Goal: Task Accomplishment & Management: Complete application form

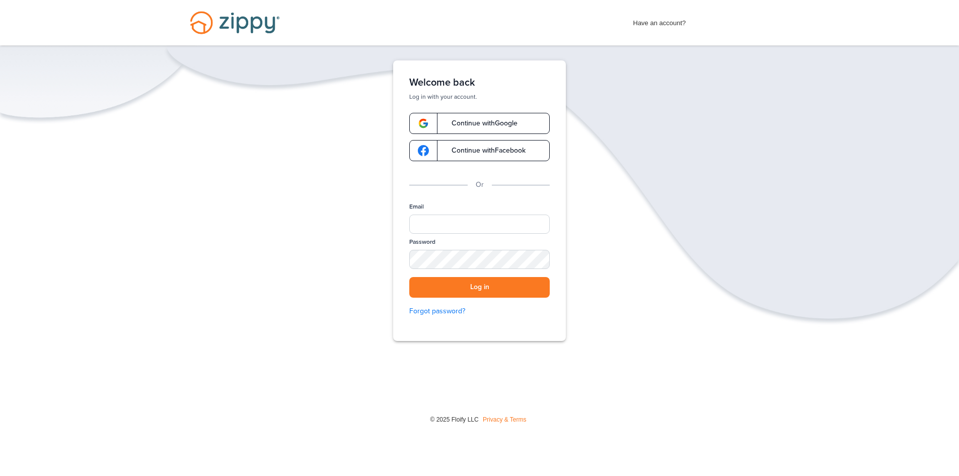
click at [517, 128] on link "Continue with Google" at bounding box center [479, 123] width 140 height 21
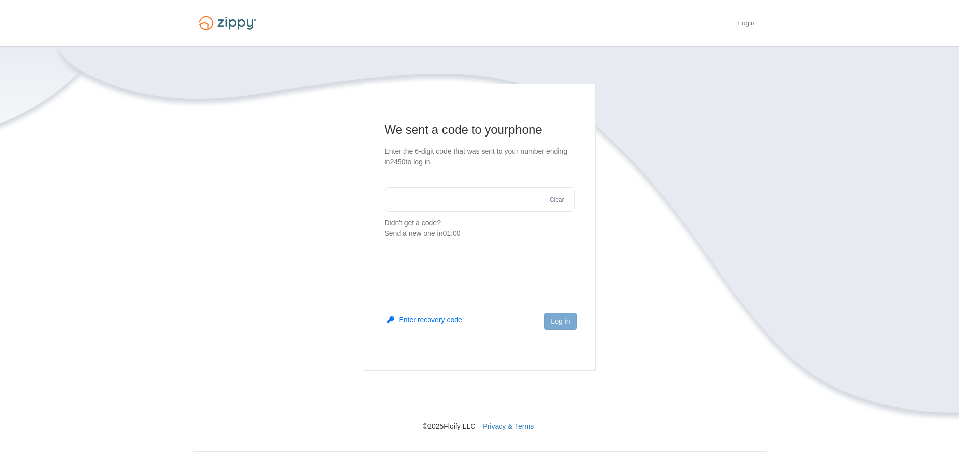
drag, startPoint x: 0, startPoint y: 0, endPoint x: 496, endPoint y: 198, distance: 534.6
click at [496, 199] on input "text" at bounding box center [480, 199] width 190 height 24
type input "******"
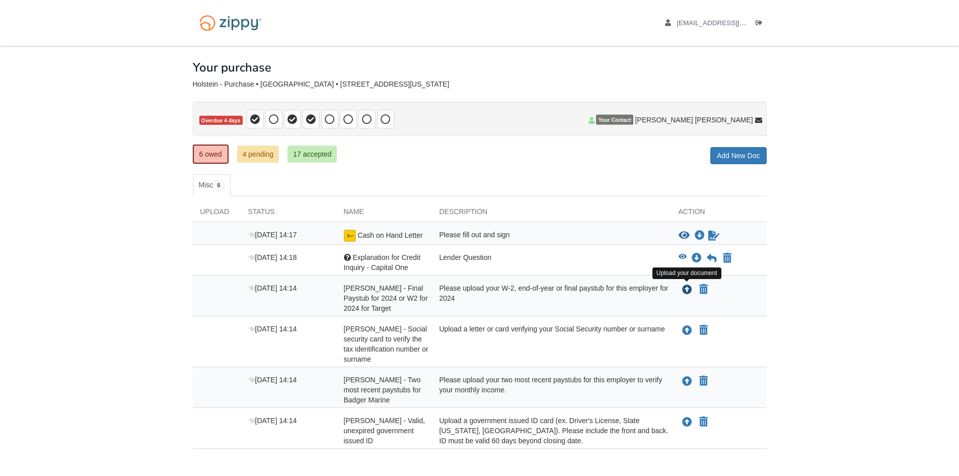
click at [691, 287] on icon "Upload Kayla Holstein - Final Paystub for 2024 or W2 for 2024 for Target" at bounding box center [687, 290] width 10 height 10
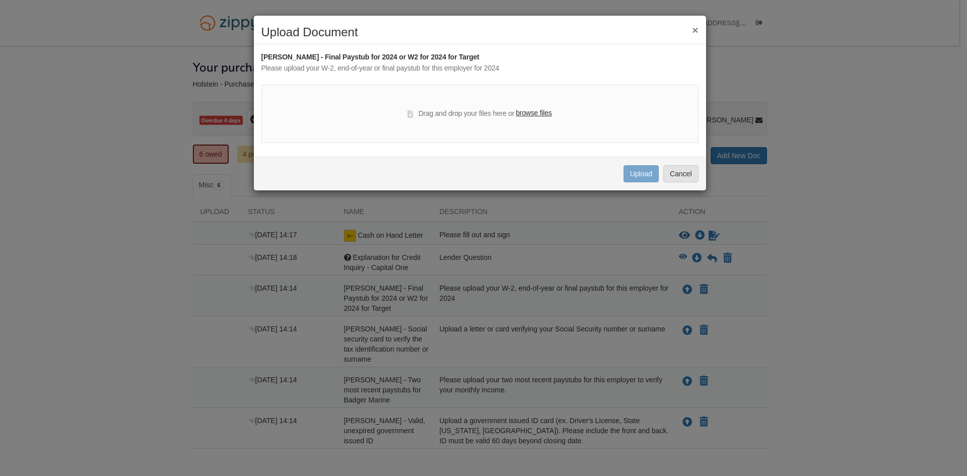
click at [534, 115] on label "browse files" at bounding box center [534, 113] width 36 height 11
click at [0, 0] on input "browse files" at bounding box center [0, 0] width 0 height 0
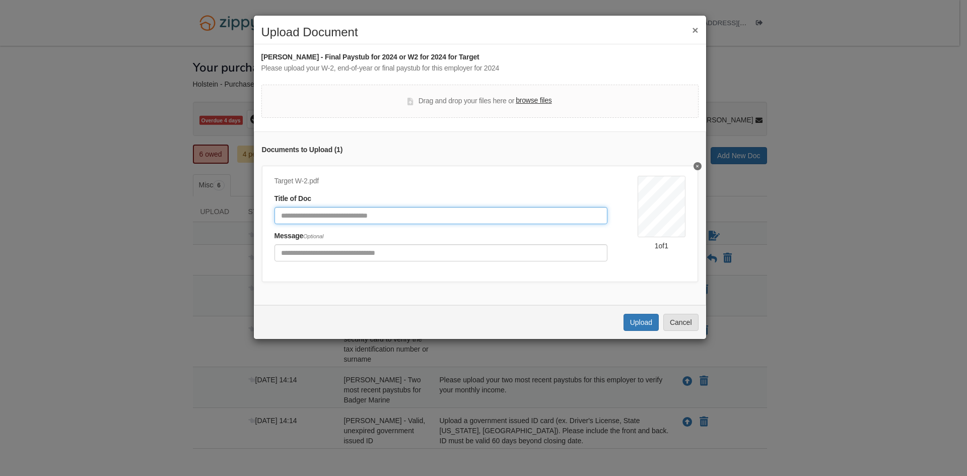
click at [379, 223] on input "Document Title" at bounding box center [440, 215] width 333 height 17
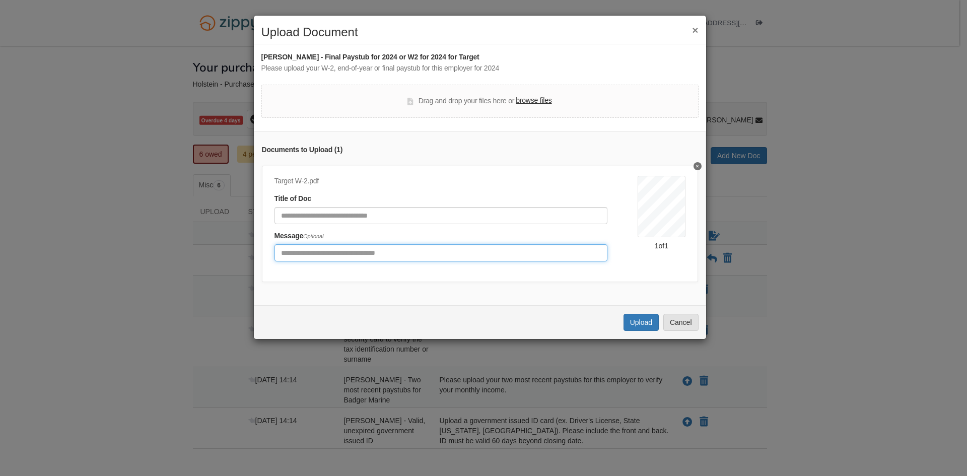
click at [387, 254] on input "Include any comments on this document" at bounding box center [440, 252] width 333 height 17
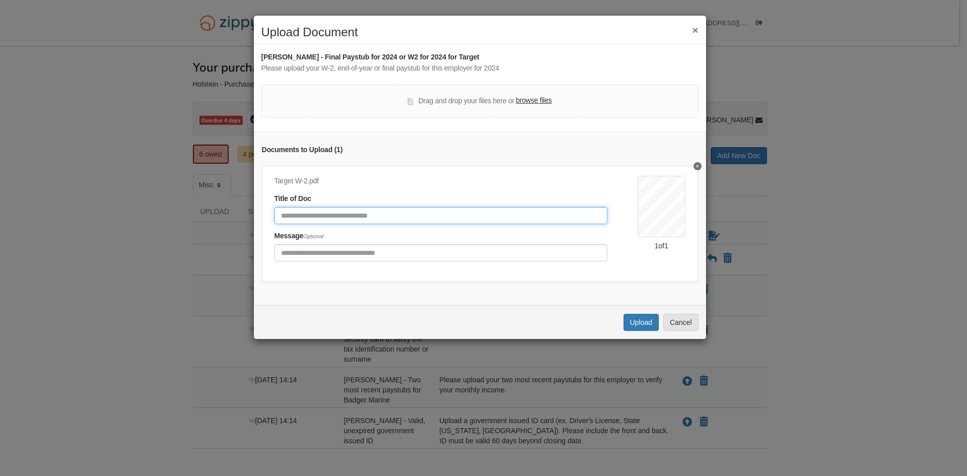
click at [381, 213] on input "Document Title" at bounding box center [440, 215] width 333 height 17
type input "*"
type input "**********"
click at [646, 324] on button "Upload" at bounding box center [640, 322] width 35 height 17
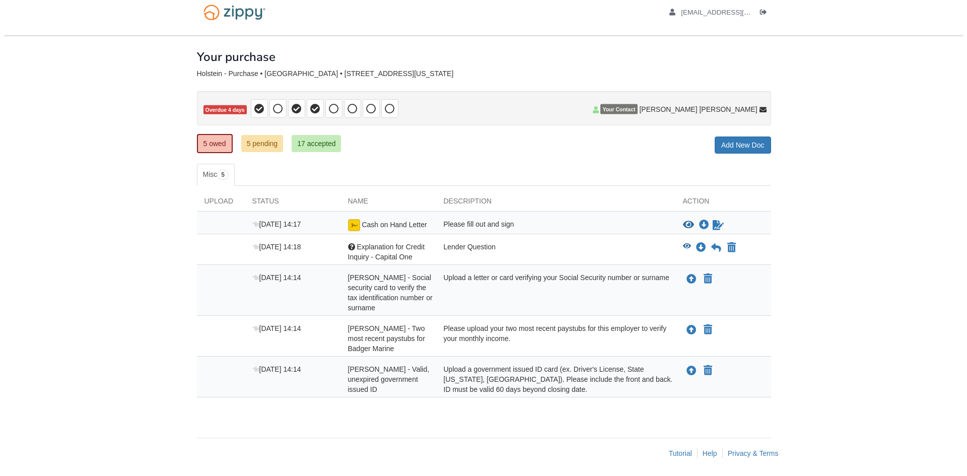
scroll to position [13, 0]
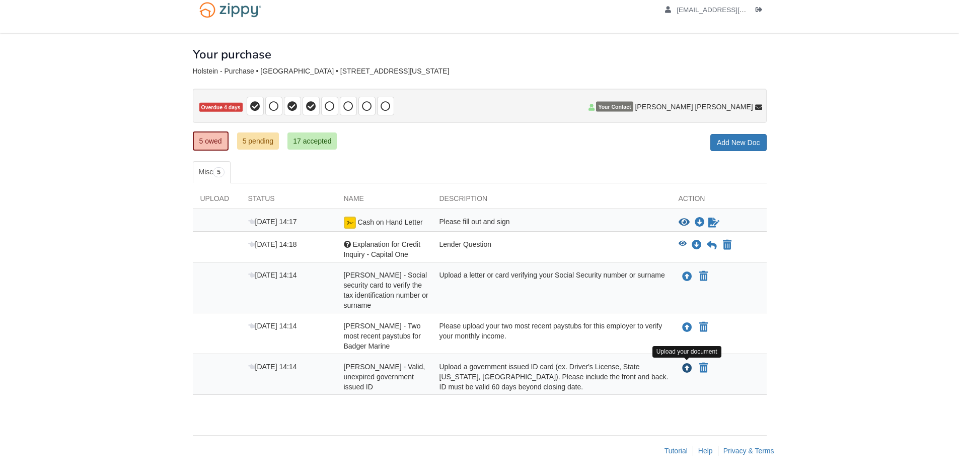
click at [691, 370] on icon "Upload Kayla Holstein - Valid, unexpired government issued ID" at bounding box center [687, 369] width 10 height 10
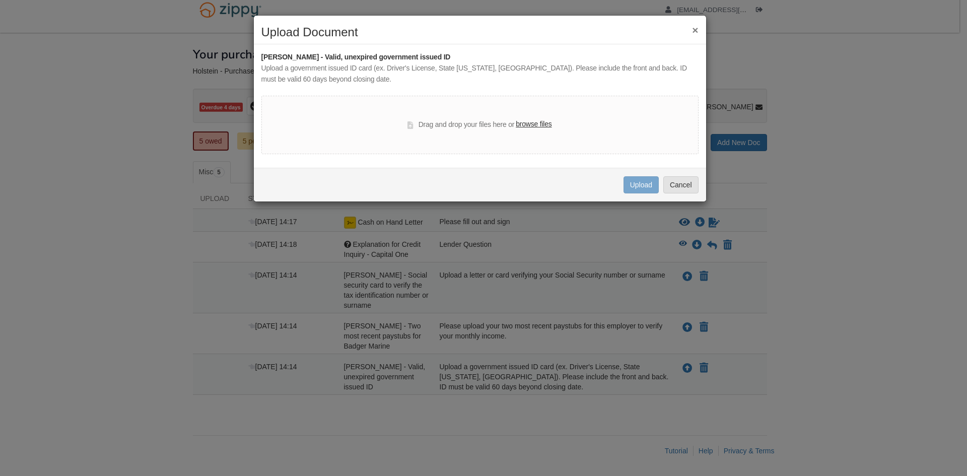
click at [539, 122] on label "browse files" at bounding box center [534, 124] width 36 height 11
click at [0, 0] on input "browse files" at bounding box center [0, 0] width 0 height 0
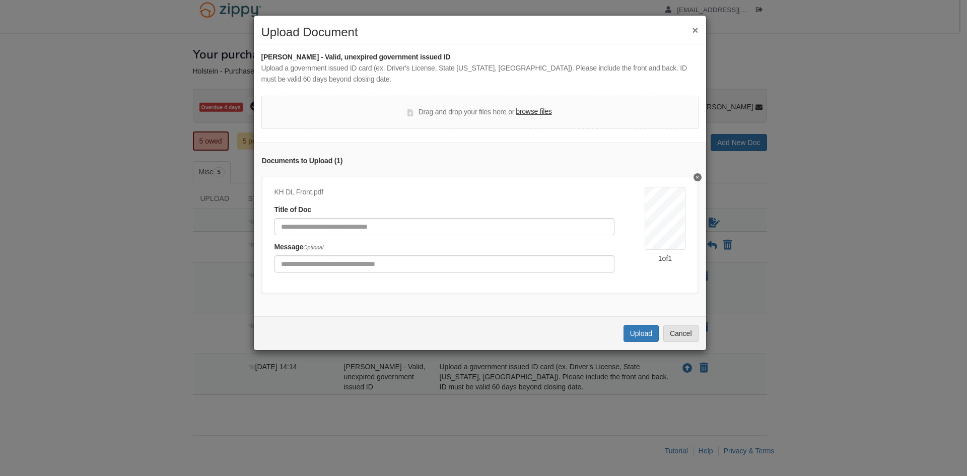
click at [543, 111] on label "browse files" at bounding box center [534, 111] width 36 height 11
click at [0, 0] on input "browse files" at bounding box center [0, 0] width 0 height 0
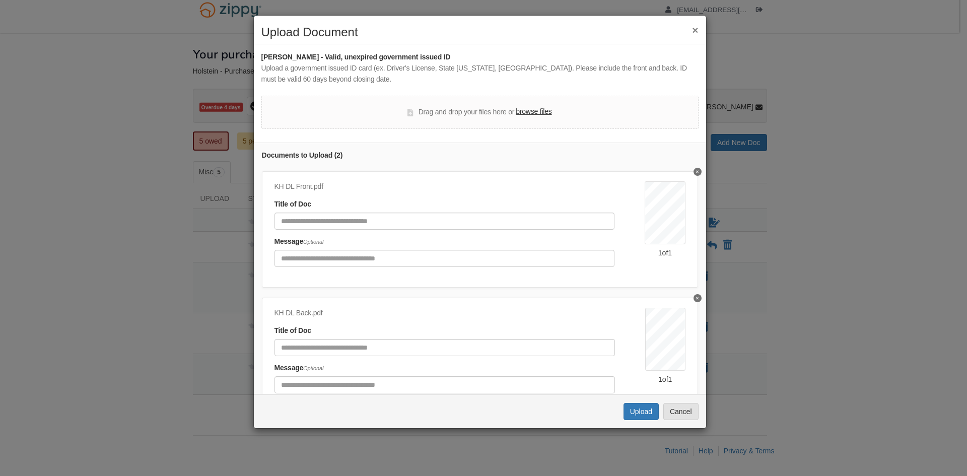
scroll to position [0, 0]
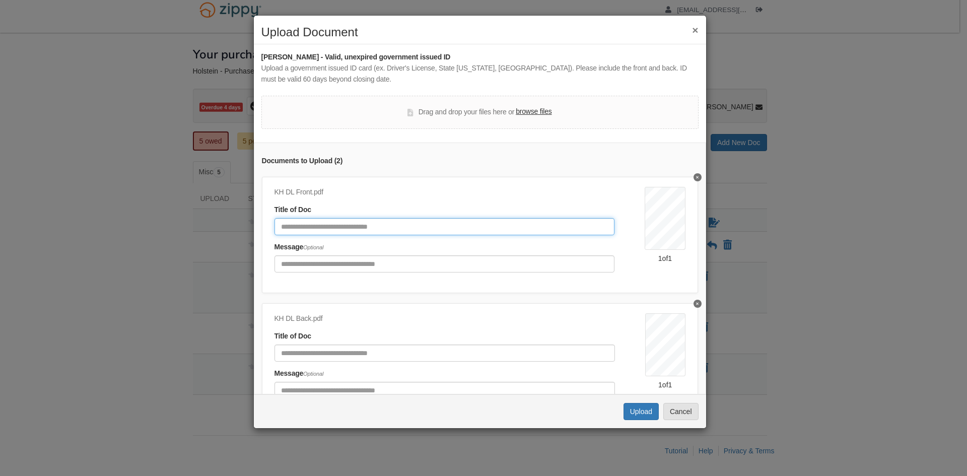
click at [345, 224] on input "Document Title" at bounding box center [444, 226] width 340 height 17
type input "**********"
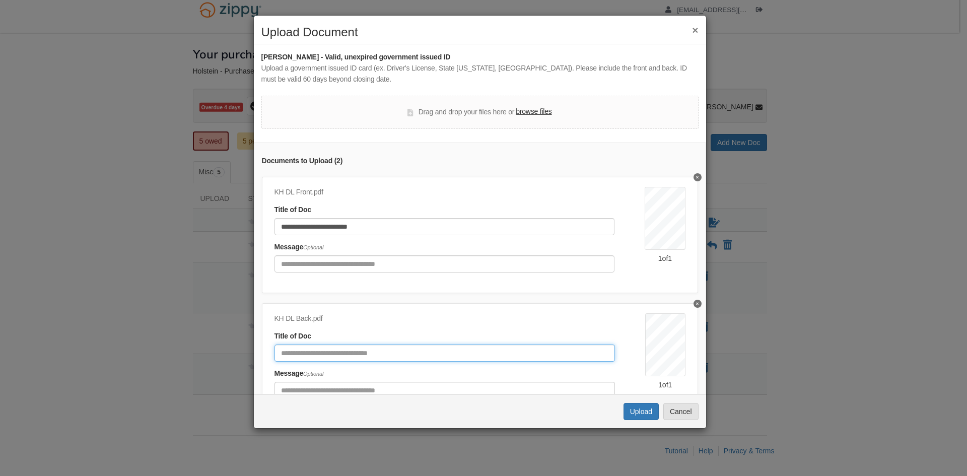
click at [353, 350] on input "Document Title" at bounding box center [444, 352] width 340 height 17
type input "**********"
click at [630, 408] on button "Upload" at bounding box center [640, 411] width 35 height 17
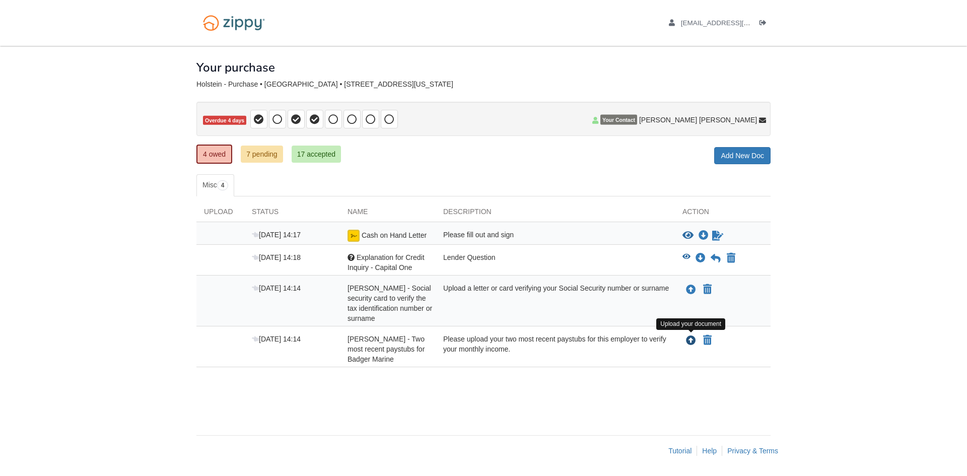
click at [695, 337] on icon "Upload Kayla Holstein - Two most recent paystubs for Badger Marine" at bounding box center [691, 341] width 10 height 10
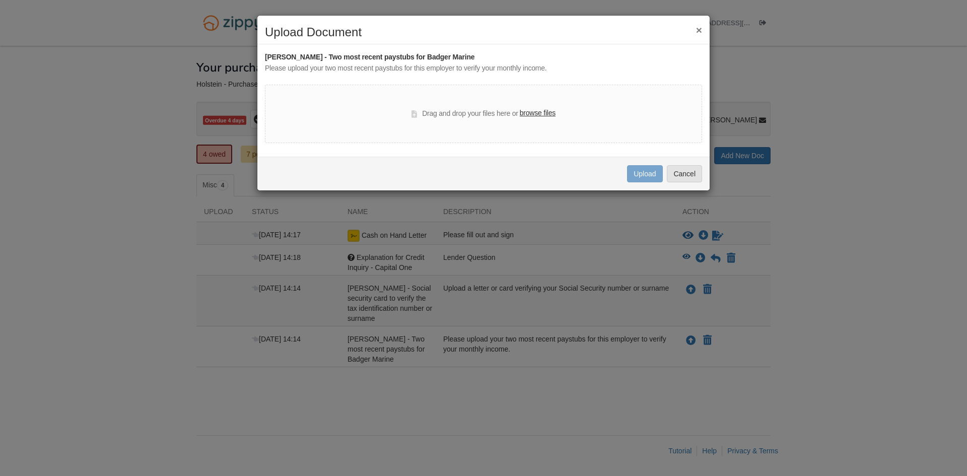
click at [539, 110] on label "browse files" at bounding box center [538, 113] width 36 height 11
click at [0, 0] on input "browse files" at bounding box center [0, 0] width 0 height 0
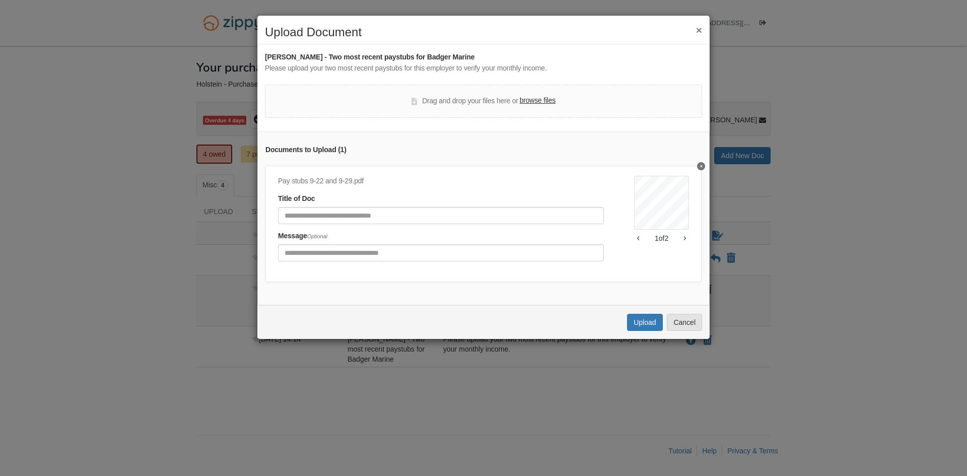
click at [684, 239] on icon "button" at bounding box center [685, 238] width 2 height 4
click at [634, 243] on button "button" at bounding box center [638, 243] width 9 height 6
click at [349, 218] on input "Document Title" at bounding box center [441, 215] width 326 height 17
type input "**********"
click at [635, 325] on button "Upload" at bounding box center [644, 322] width 35 height 17
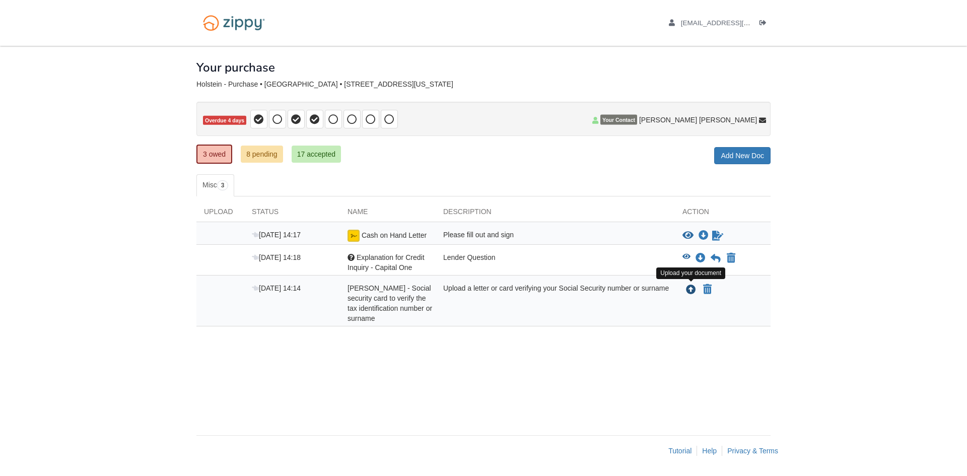
click at [691, 289] on icon "Upload Kayla Holstein - Social security card to verify the tax identification n…" at bounding box center [691, 290] width 10 height 10
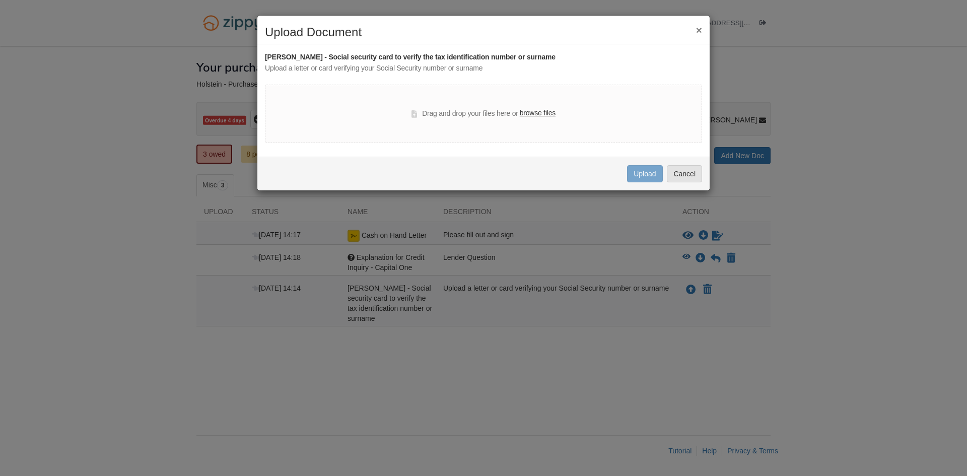
click at [544, 115] on label "browse files" at bounding box center [538, 113] width 36 height 11
click at [0, 0] on input "browse files" at bounding box center [0, 0] width 0 height 0
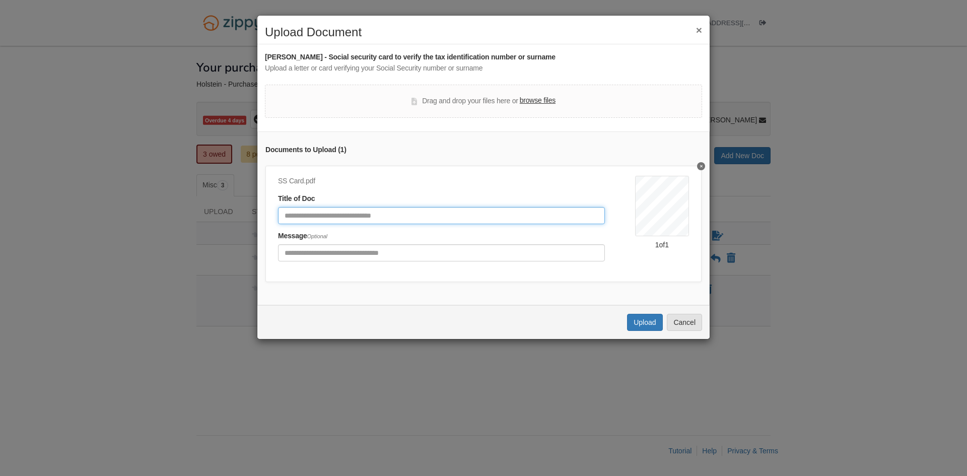
click at [398, 220] on input "Document Title" at bounding box center [441, 215] width 327 height 17
type input "**********"
click at [652, 331] on button "Upload" at bounding box center [644, 322] width 35 height 17
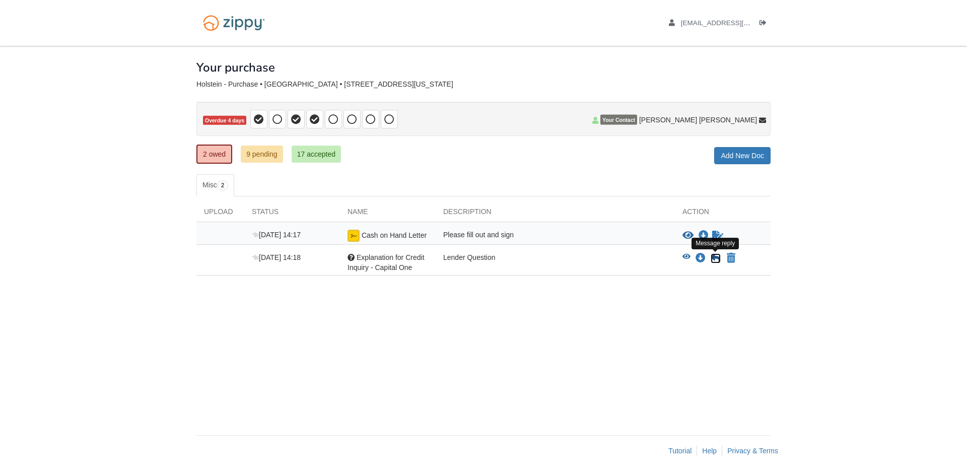
click at [719, 255] on icon at bounding box center [715, 258] width 10 height 10
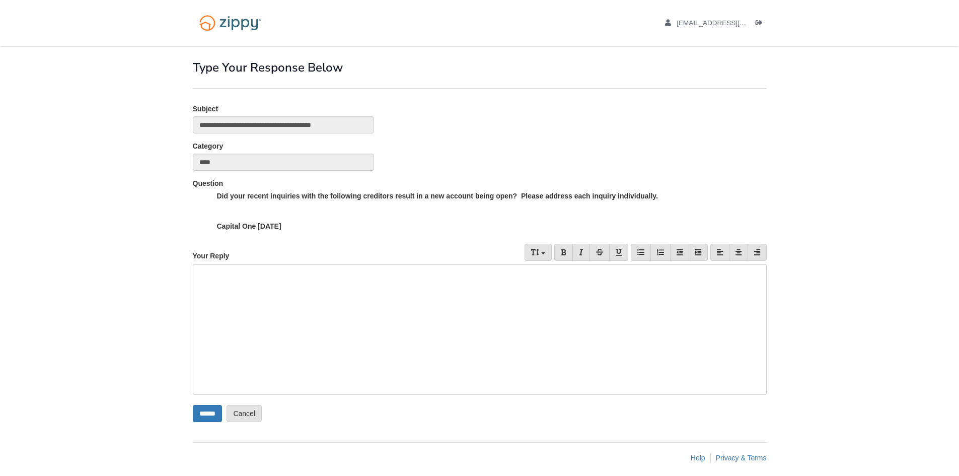
click at [402, 311] on div at bounding box center [480, 329] width 574 height 131
click at [435, 280] on div "**********" at bounding box center [480, 329] width 574 height 131
click at [218, 415] on input "******" at bounding box center [207, 413] width 29 height 17
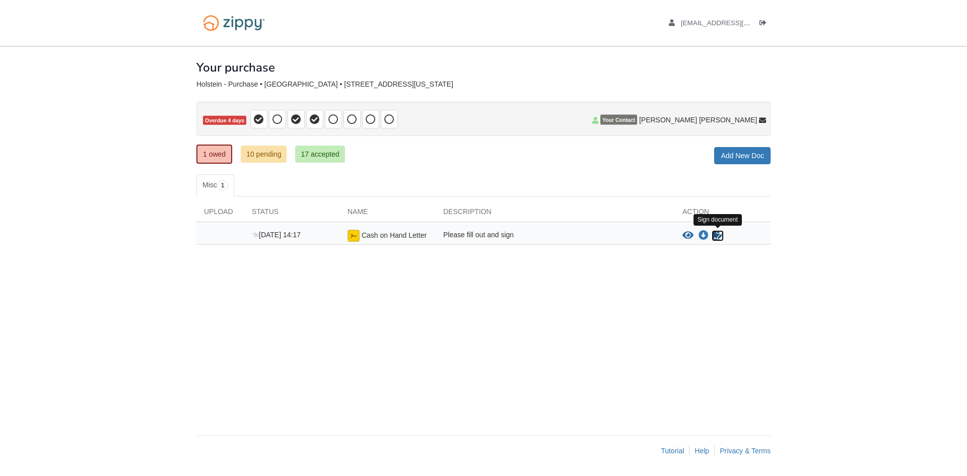
click at [714, 235] on icon "Sign Form" at bounding box center [717, 236] width 11 height 10
click at [715, 235] on icon "Waiting for your co-borrower to e-sign" at bounding box center [717, 236] width 11 height 10
click at [279, 121] on icon at bounding box center [277, 119] width 10 height 10
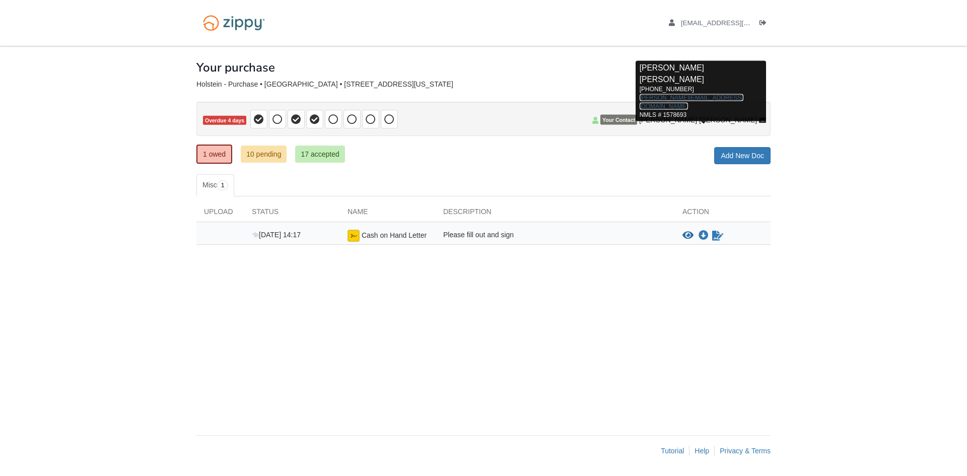
click at [734, 96] on link "armando@zippymh.com" at bounding box center [691, 102] width 104 height 16
click at [719, 95] on link "armando@zippymh.com" at bounding box center [691, 102] width 104 height 16
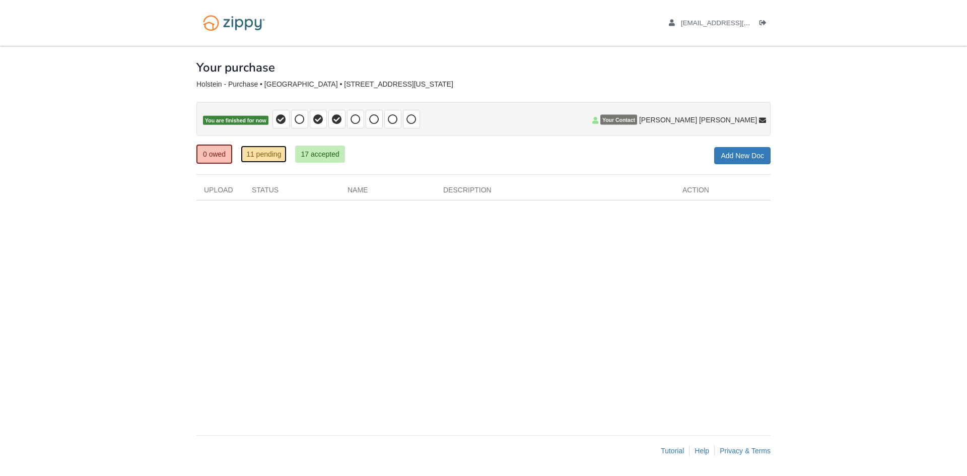
click at [250, 154] on link "11 pending" at bounding box center [264, 154] width 46 height 17
drag, startPoint x: 321, startPoint y: 166, endPoint x: 321, endPoint y: 158, distance: 8.6
click at [321, 161] on div "× × × Pending Add Document Notice document will be included in the email sent t…" at bounding box center [483, 235] width 574 height 379
click at [321, 157] on link "17 accepted" at bounding box center [319, 154] width 49 height 17
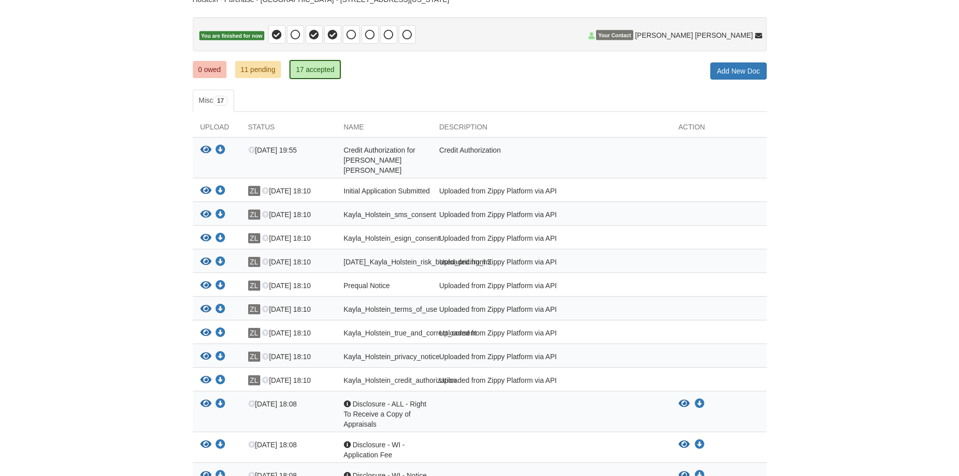
scroll to position [293, 0]
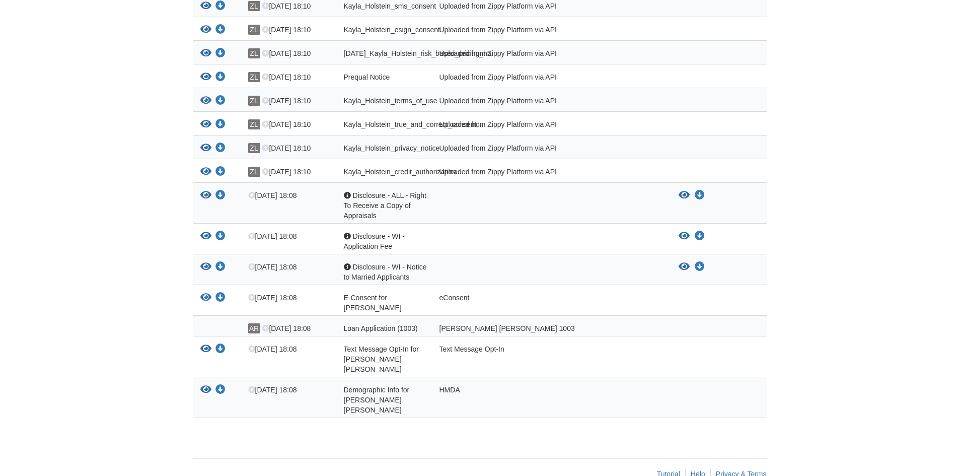
click at [474, 327] on div "Fannie Mae 1003" at bounding box center [551, 328] width 239 height 10
click at [698, 234] on icon "Download Disclosure - WI - Application Fee" at bounding box center [700, 236] width 10 height 10
click at [952, 468] on div at bounding box center [952, 468] width 0 height 0
click at [346, 263] on div at bounding box center [347, 266] width 7 height 7
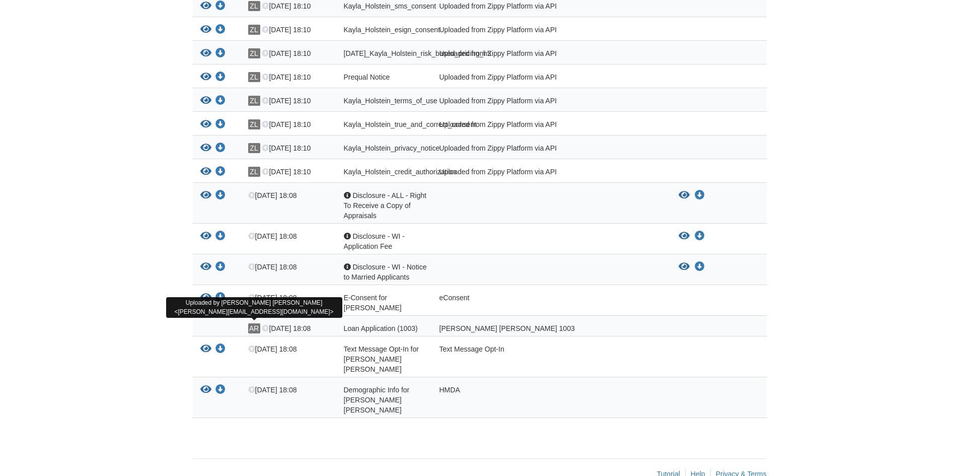
drag, startPoint x: 254, startPoint y: 330, endPoint x: 267, endPoint y: 328, distance: 13.8
click at [254, 329] on span "AR" at bounding box center [254, 328] width 12 height 10
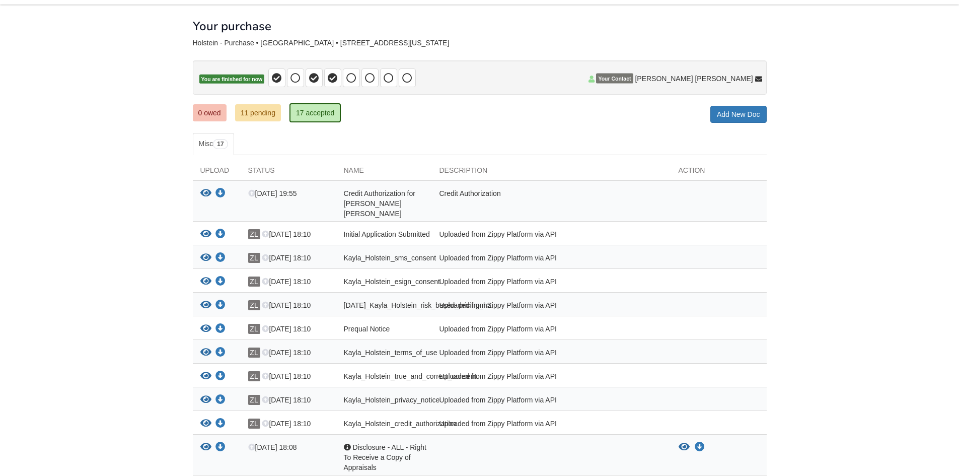
scroll to position [0, 0]
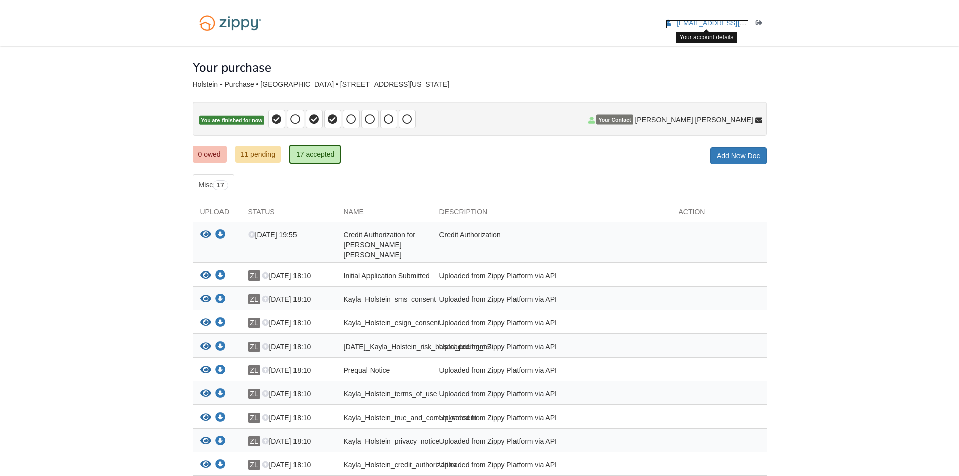
click at [709, 25] on span "[EMAIL_ADDRESS][DOMAIN_NAME]" at bounding box center [734, 23] width 115 height 8
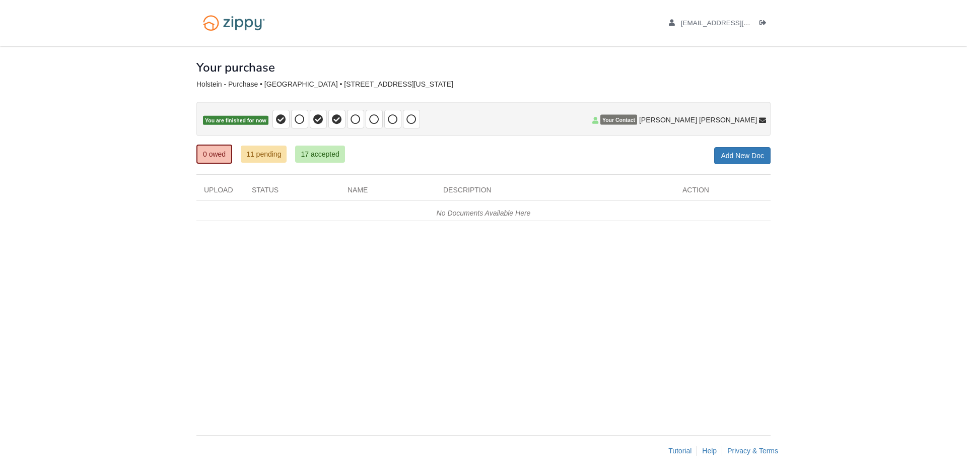
click at [637, 121] on span "Your Contact" at bounding box center [618, 120] width 37 height 10
click at [767, 119] on p "You are finished for now" at bounding box center [483, 119] width 574 height 34
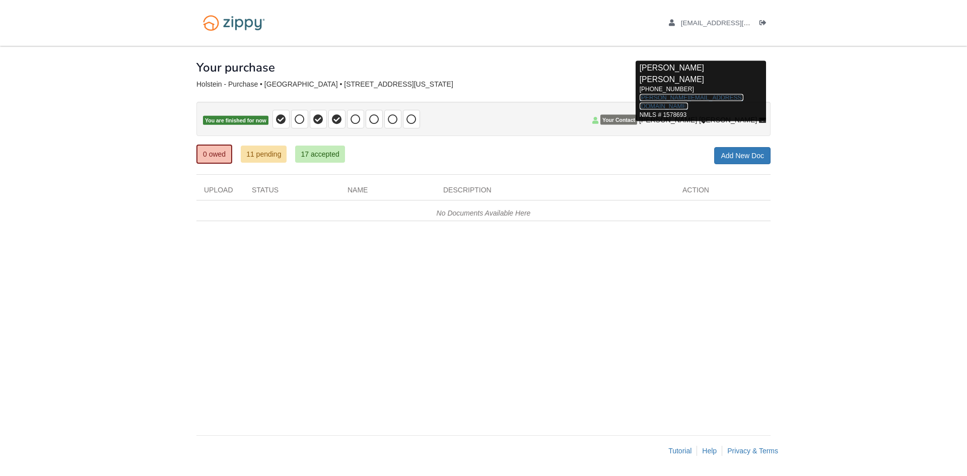
click at [722, 97] on link "armando@zippymh.com" at bounding box center [691, 102] width 104 height 16
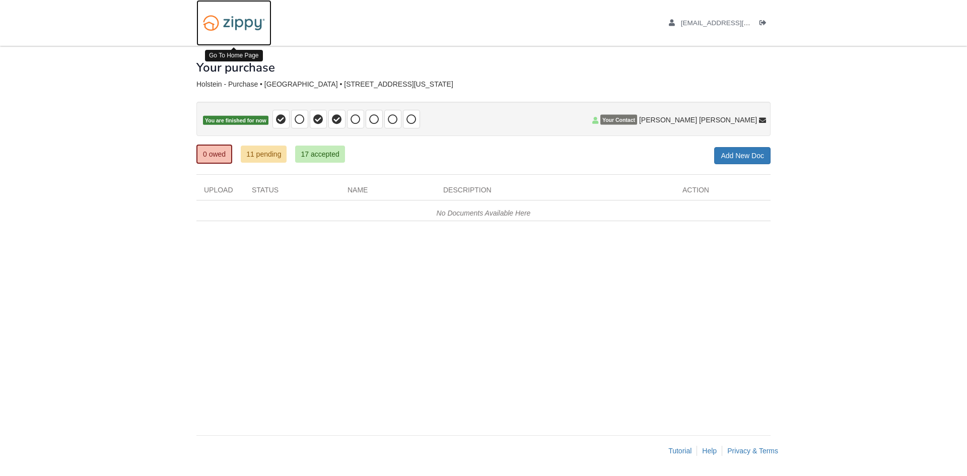
click at [242, 26] on img at bounding box center [233, 23] width 75 height 26
